Goal: Navigation & Orientation: Find specific page/section

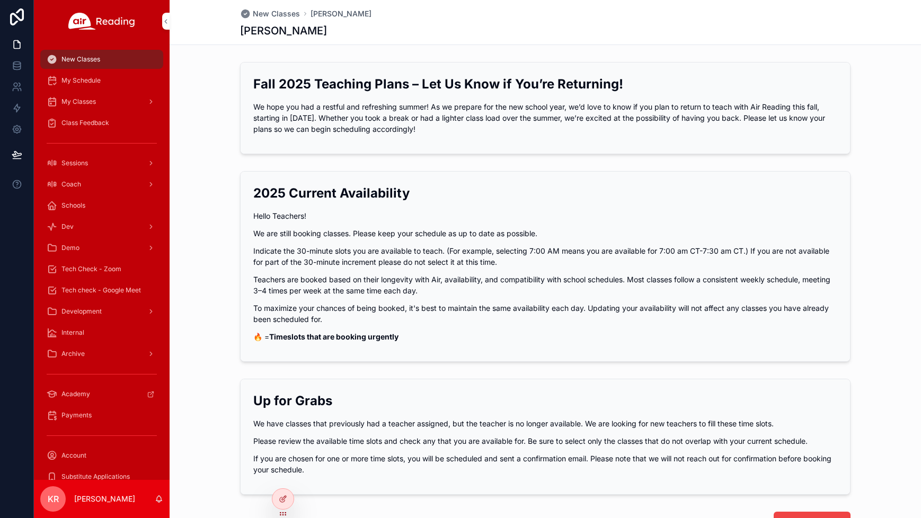
click at [77, 83] on span "My Schedule" at bounding box center [80, 80] width 39 height 8
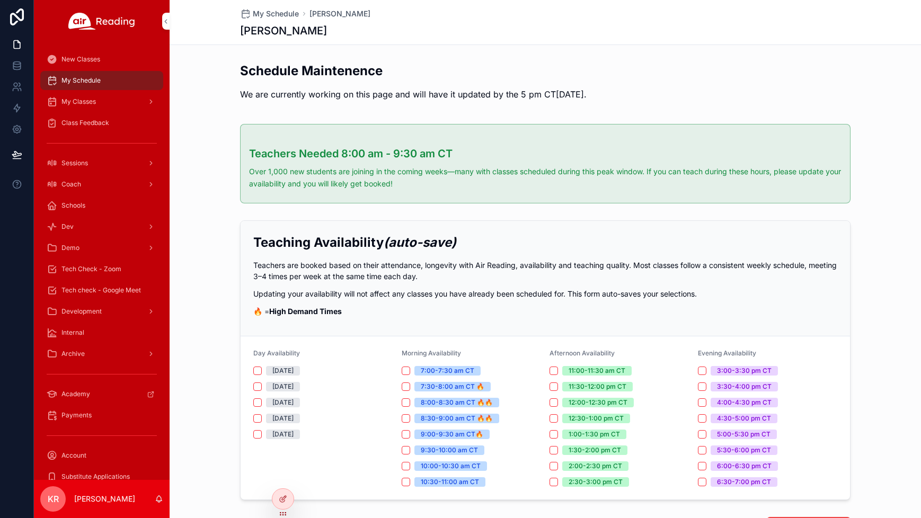
click at [85, 59] on span "New Classes" at bounding box center [80, 59] width 39 height 8
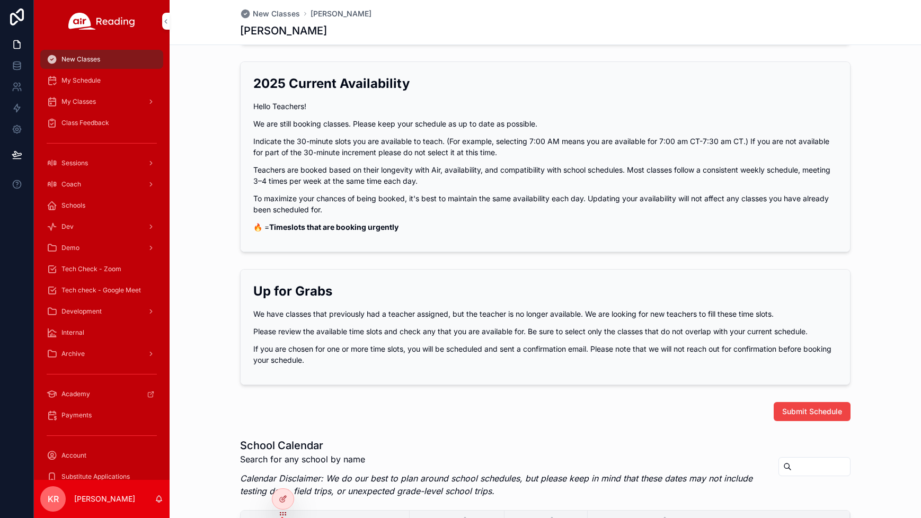
scroll to position [106, 0]
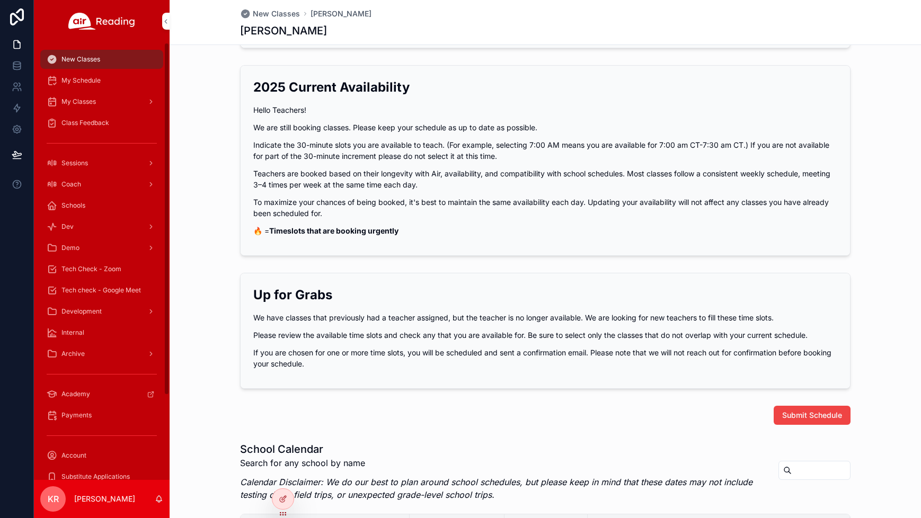
click at [81, 83] on span "My Schedule" at bounding box center [80, 80] width 39 height 8
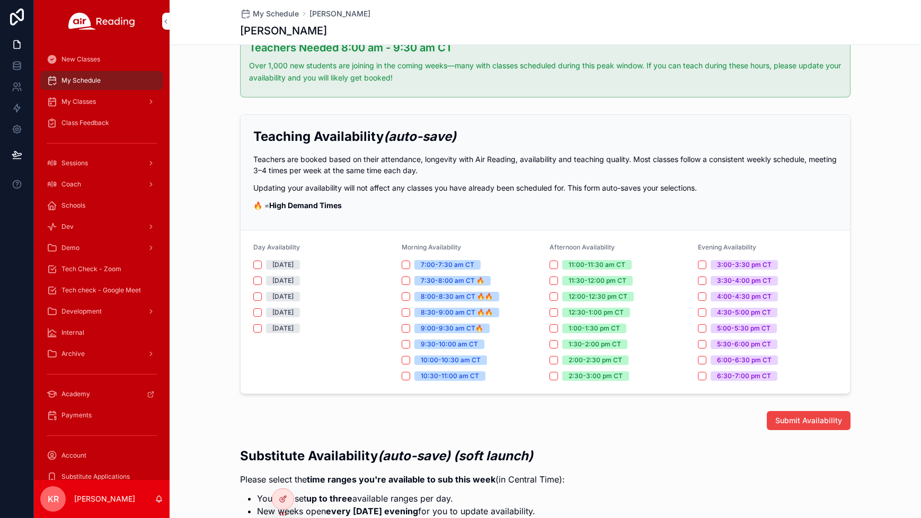
click at [95, 105] on span "My Classes" at bounding box center [78, 102] width 34 height 8
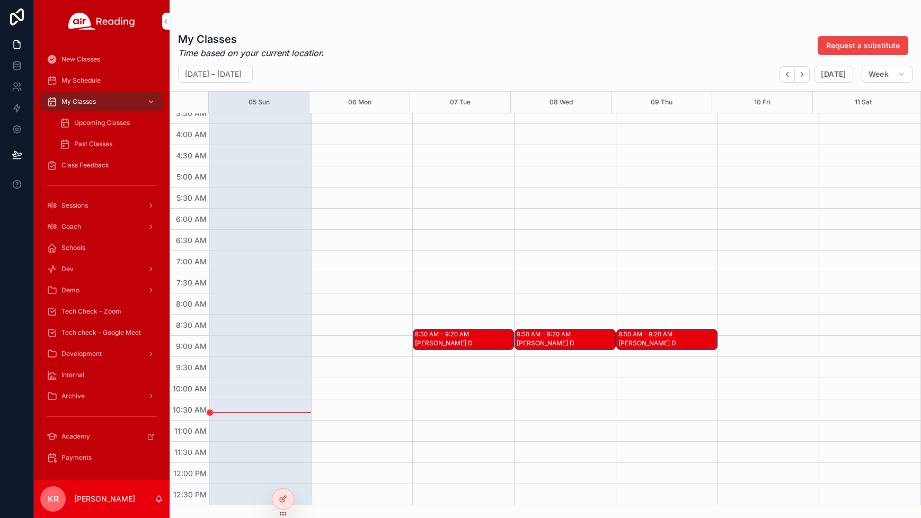
scroll to position [53, 0]
